Goal: Use online tool/utility: Utilize a website feature to perform a specific function

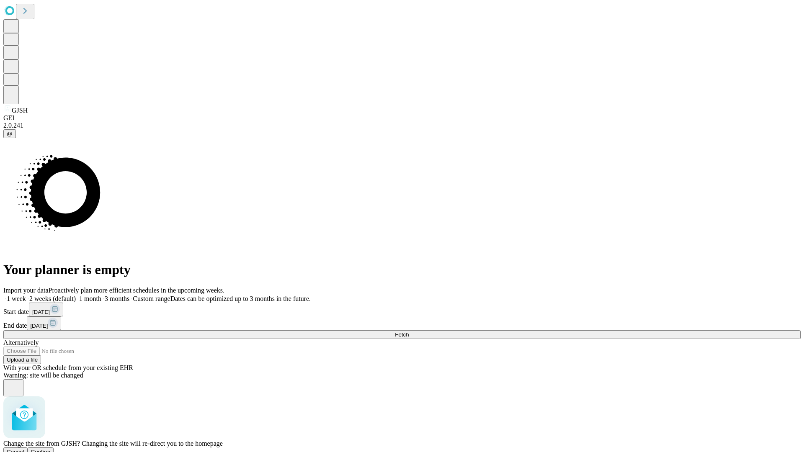
click at [51, 449] on span "Confirm" at bounding box center [41, 452] width 20 height 6
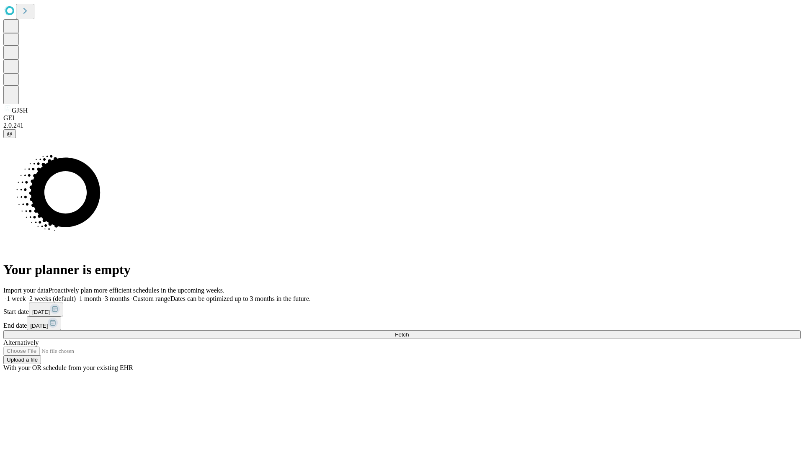
click at [26, 295] on label "1 week" at bounding box center [14, 298] width 23 height 7
click at [409, 332] on span "Fetch" at bounding box center [402, 335] width 14 height 6
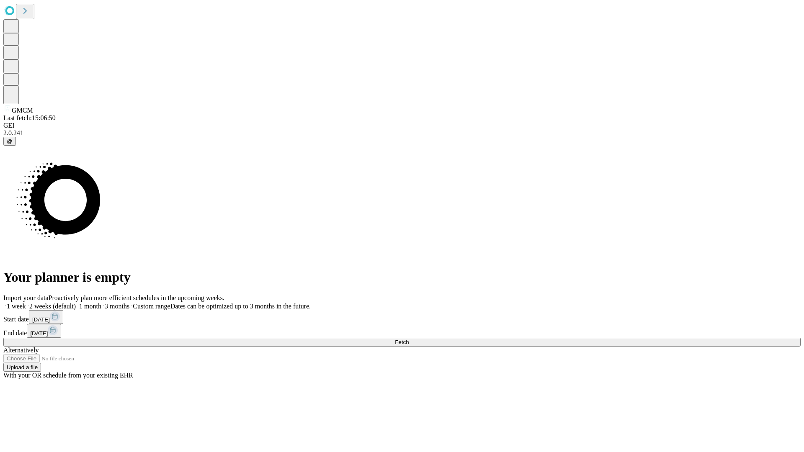
click at [409, 339] on span "Fetch" at bounding box center [402, 342] width 14 height 6
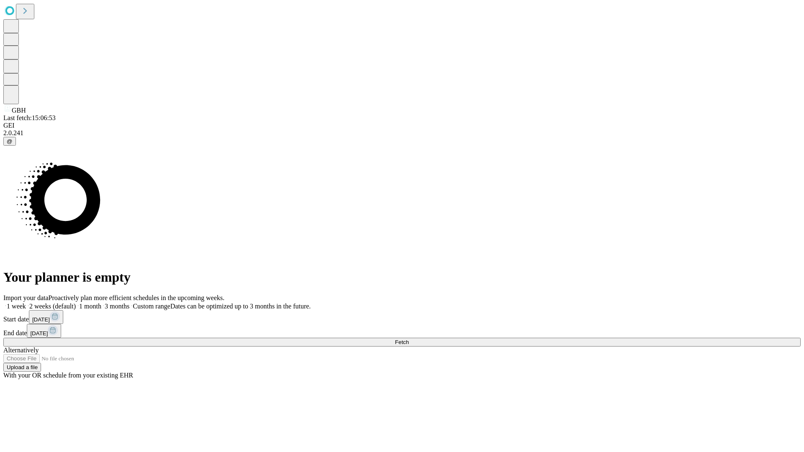
click at [409, 339] on span "Fetch" at bounding box center [402, 342] width 14 height 6
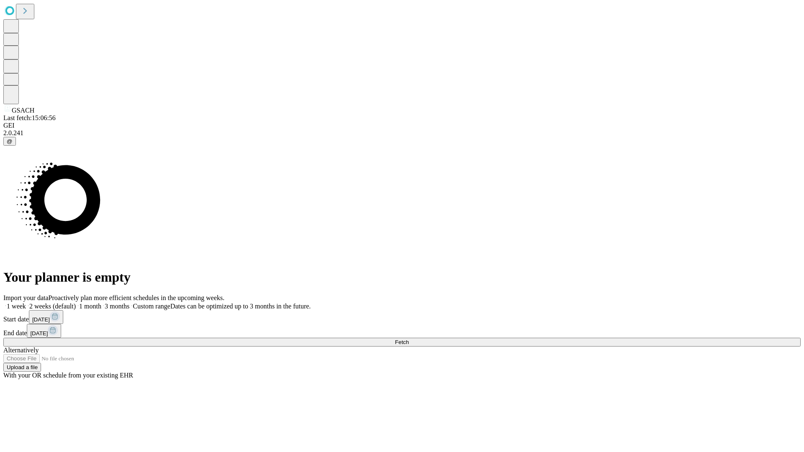
click at [26, 303] on label "1 week" at bounding box center [14, 306] width 23 height 7
click at [409, 339] on span "Fetch" at bounding box center [402, 342] width 14 height 6
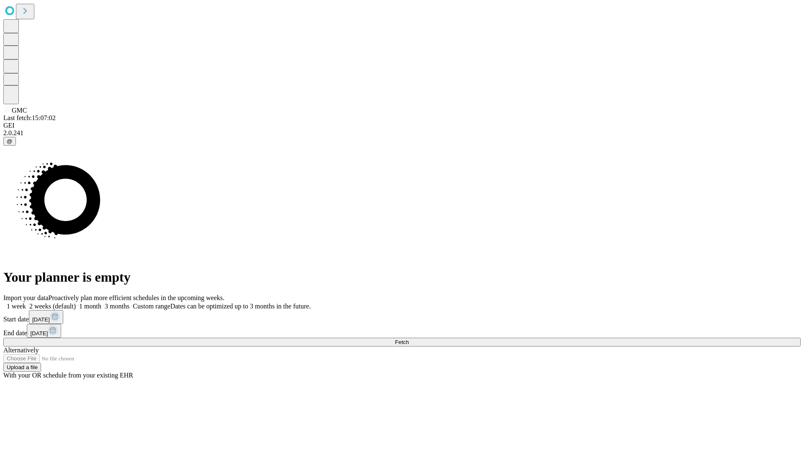
click at [26, 303] on label "1 week" at bounding box center [14, 306] width 23 height 7
click at [409, 339] on span "Fetch" at bounding box center [402, 342] width 14 height 6
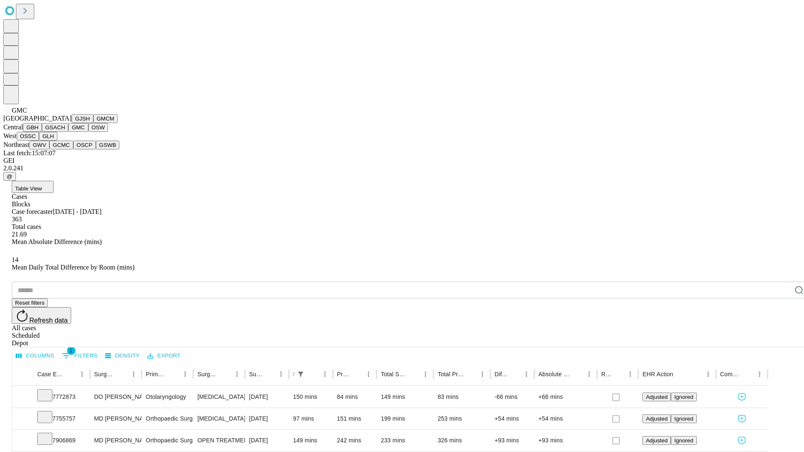
click at [88, 132] on button "OSW" at bounding box center [98, 127] width 20 height 9
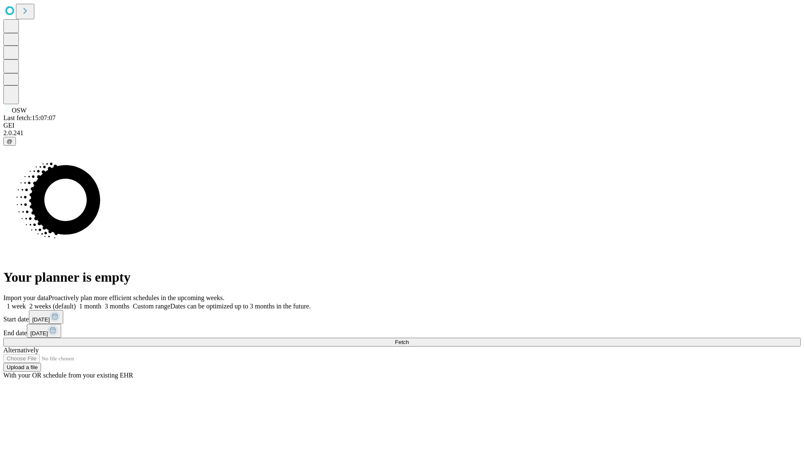
click at [26, 303] on label "1 week" at bounding box center [14, 306] width 23 height 7
click at [409, 339] on span "Fetch" at bounding box center [402, 342] width 14 height 6
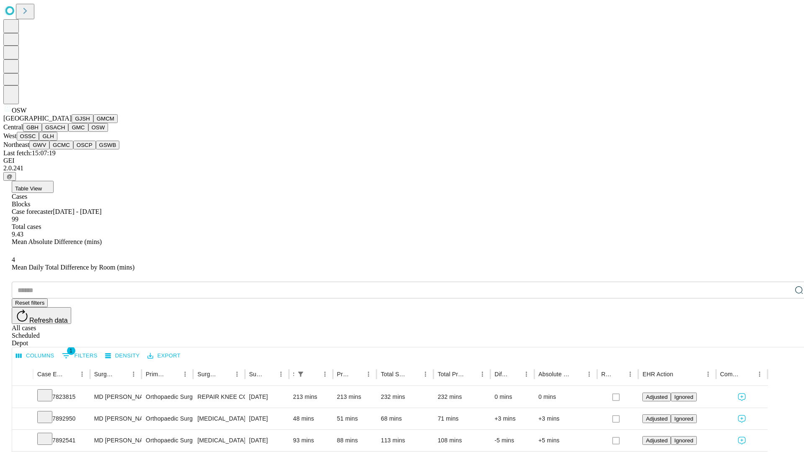
click at [39, 141] on button "OSSC" at bounding box center [28, 136] width 23 height 9
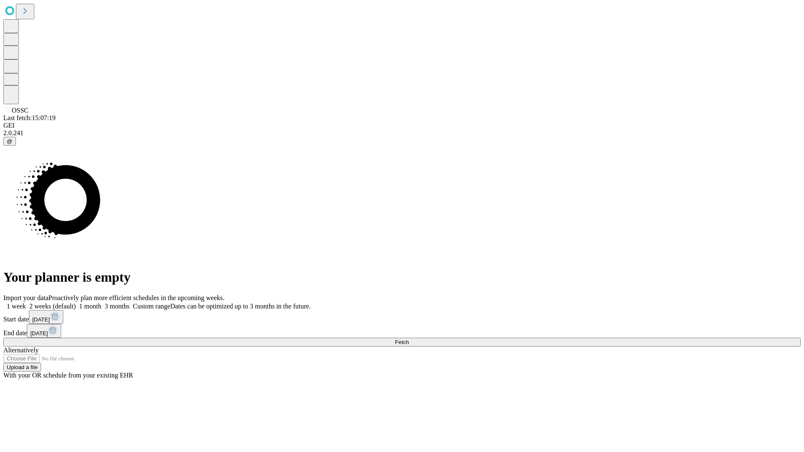
click at [26, 303] on label "1 week" at bounding box center [14, 306] width 23 height 7
click at [409, 339] on span "Fetch" at bounding box center [402, 342] width 14 height 6
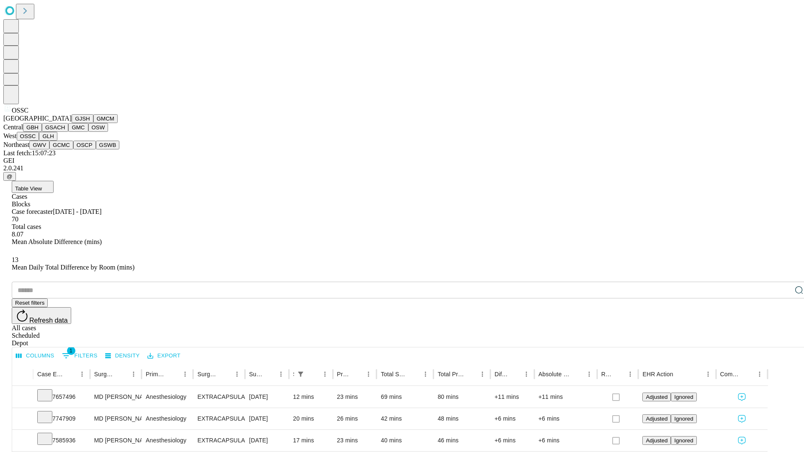
click at [57, 141] on button "GLH" at bounding box center [48, 136] width 18 height 9
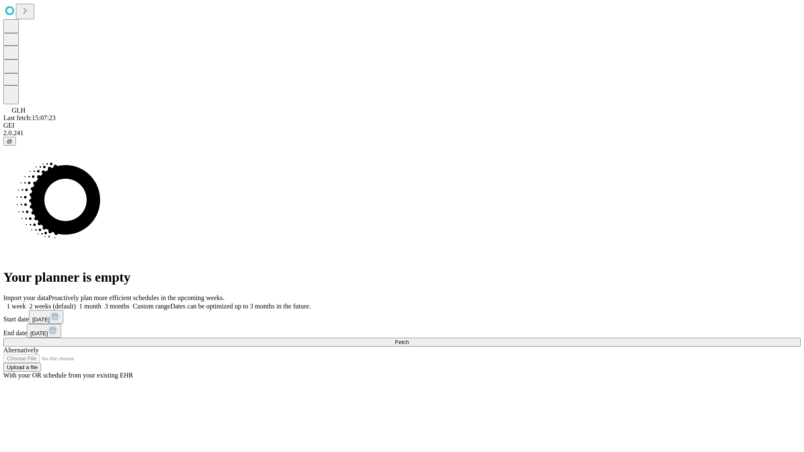
click at [409, 339] on span "Fetch" at bounding box center [402, 342] width 14 height 6
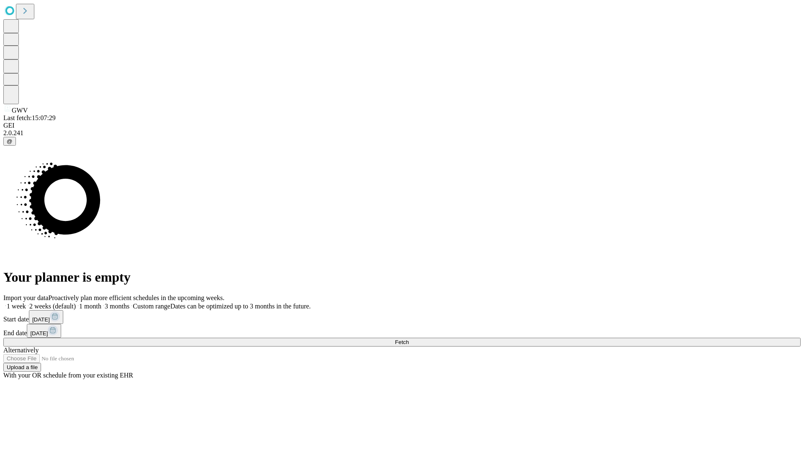
click at [26, 303] on label "1 week" at bounding box center [14, 306] width 23 height 7
click at [409, 339] on span "Fetch" at bounding box center [402, 342] width 14 height 6
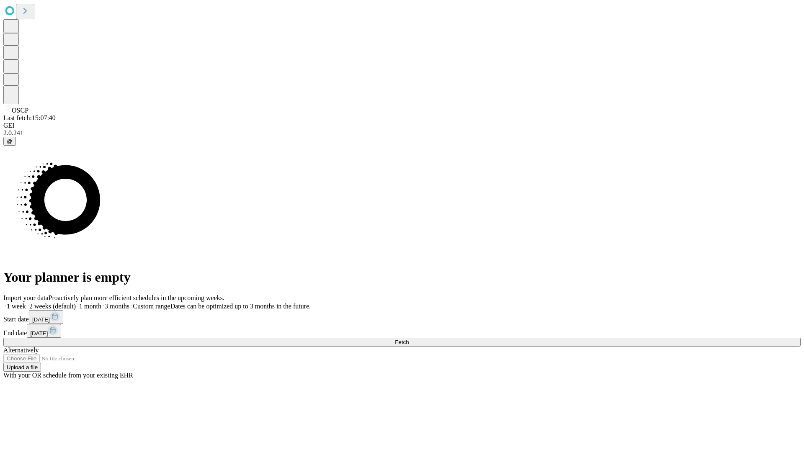
click at [409, 339] on span "Fetch" at bounding box center [402, 342] width 14 height 6
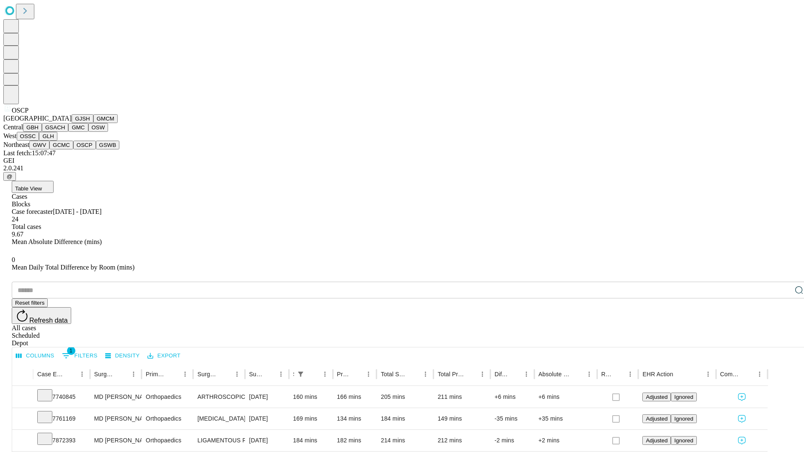
click at [96, 150] on button "GSWB" at bounding box center [108, 145] width 24 height 9
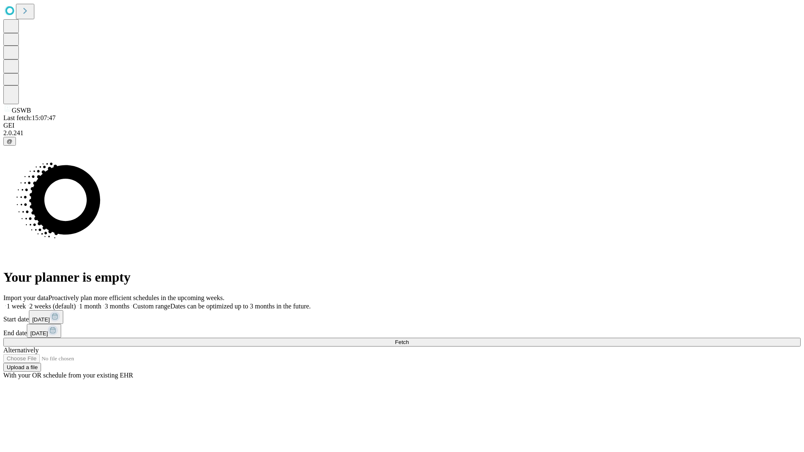
click at [409, 339] on span "Fetch" at bounding box center [402, 342] width 14 height 6
